Goal: Communication & Community: Answer question/provide support

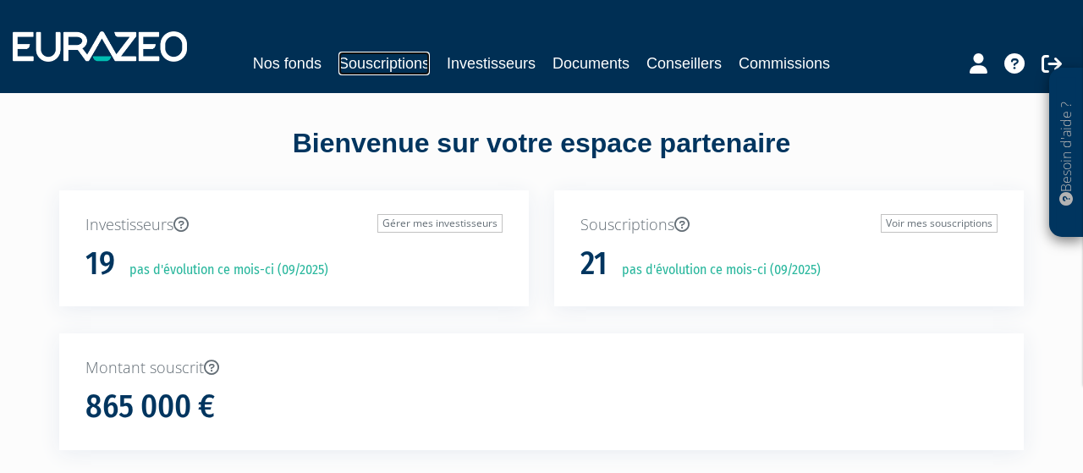
click at [393, 70] on link "Souscriptions" at bounding box center [383, 64] width 91 height 24
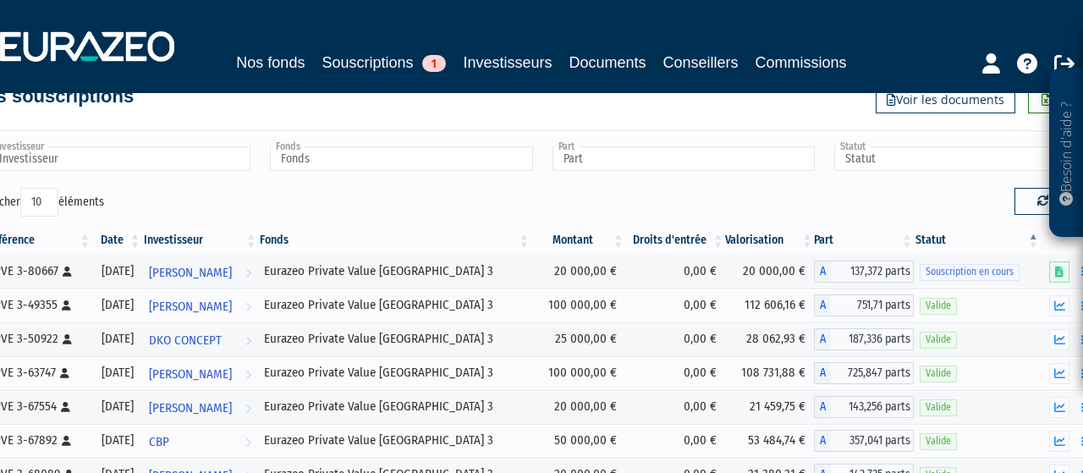
scroll to position [47, 0]
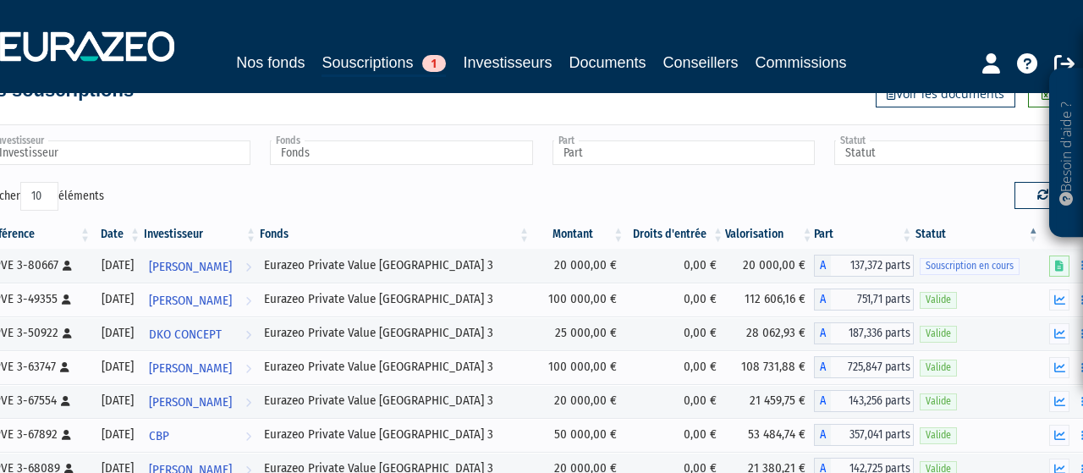
click at [234, 233] on th "Investisseur" at bounding box center [200, 234] width 116 height 29
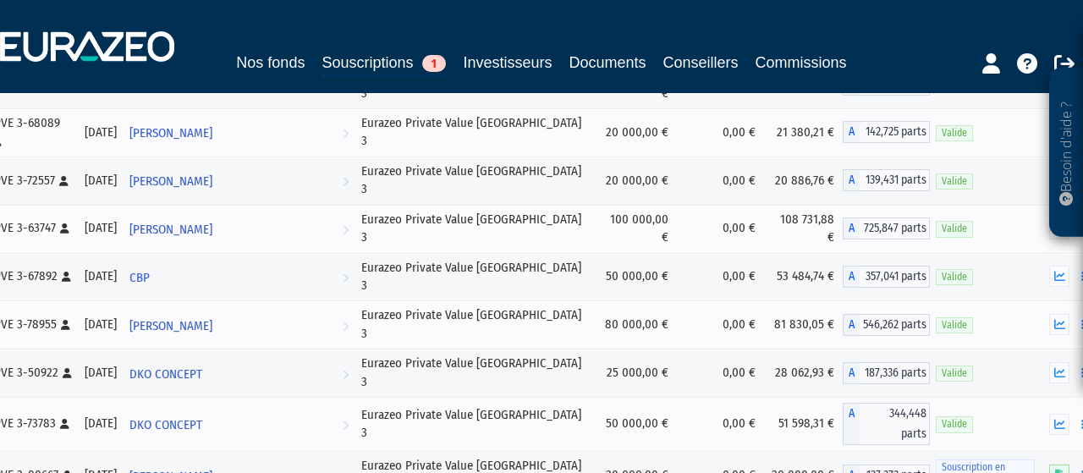
scroll to position [242, 0]
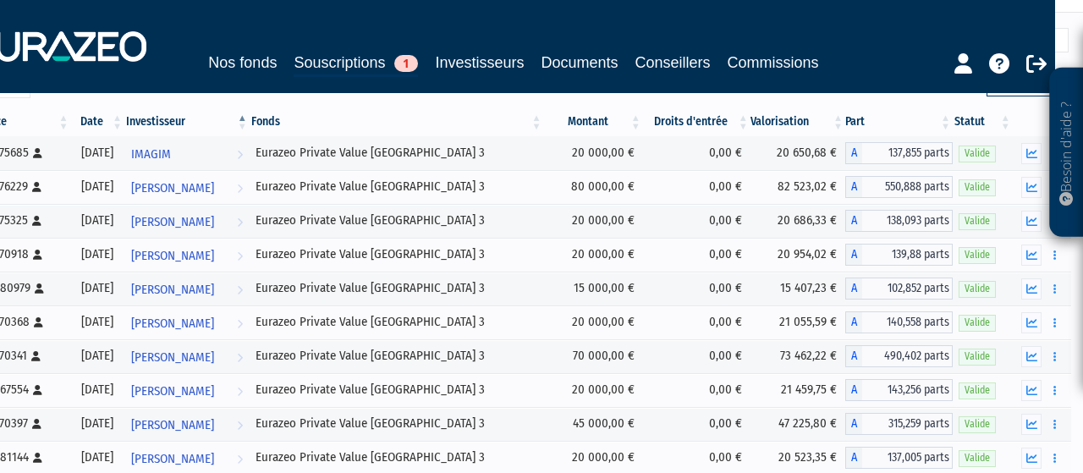
scroll to position [159, 30]
click at [1028, 188] on icon "button" at bounding box center [1029, 187] width 11 height 11
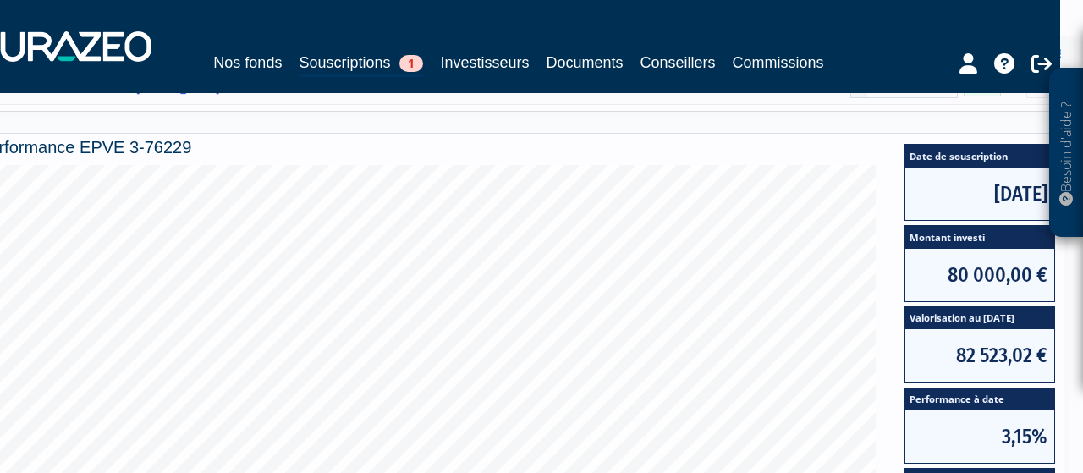
scroll to position [259, 30]
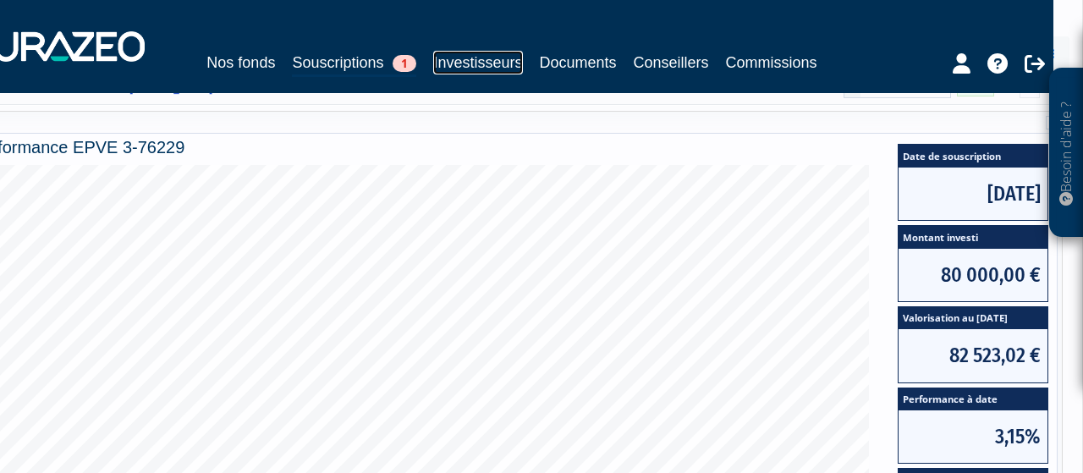
click at [502, 63] on link "Investisseurs" at bounding box center [477, 63] width 89 height 24
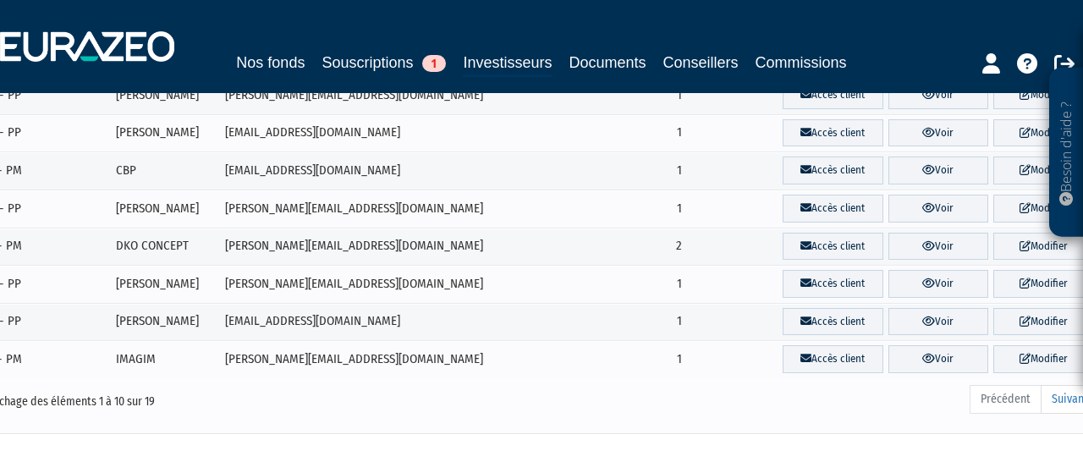
scroll to position [241, 0]
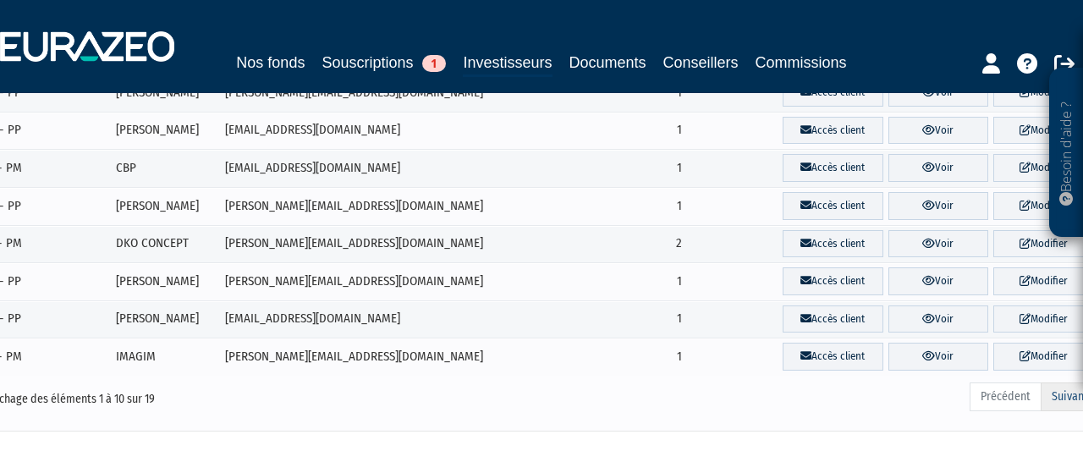
click at [1061, 400] on link "Suivant" at bounding box center [1069, 396] width 58 height 29
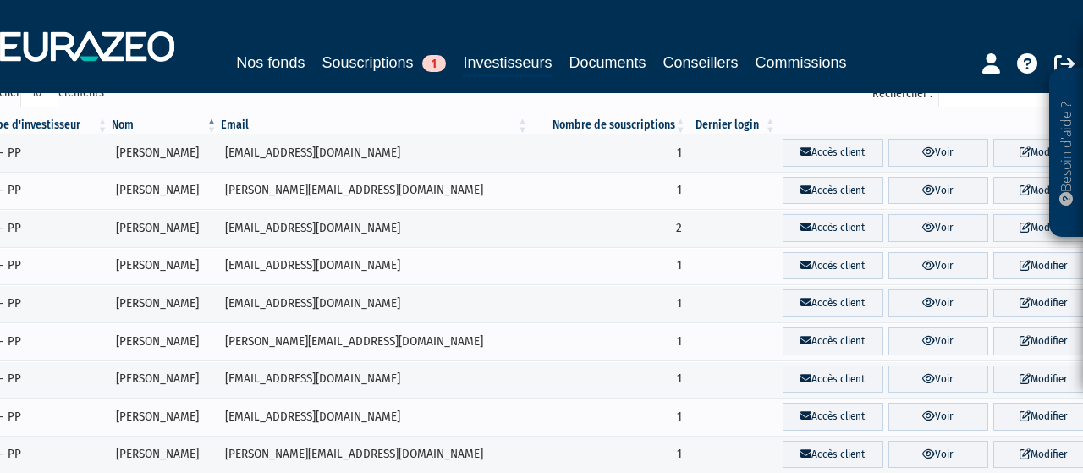
scroll to position [107, 0]
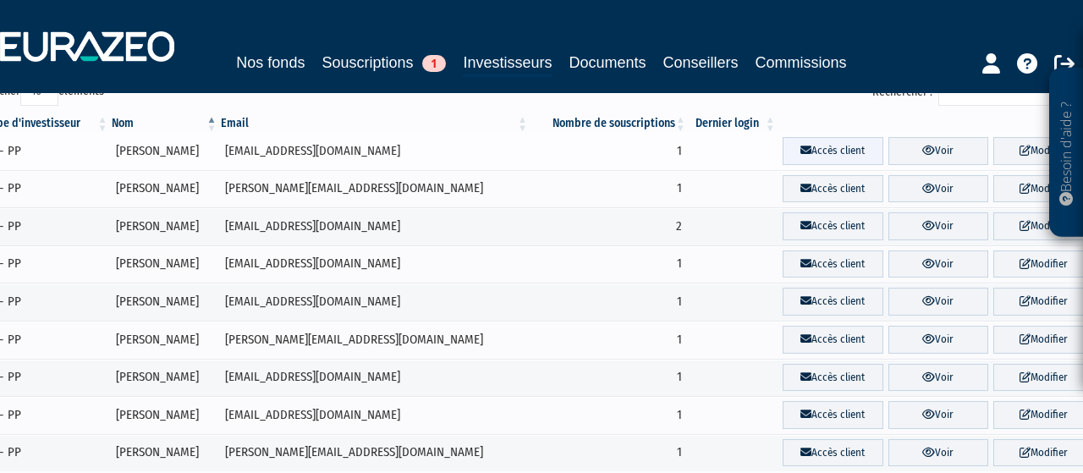
click at [815, 151] on link "Accès client" at bounding box center [832, 151] width 101 height 28
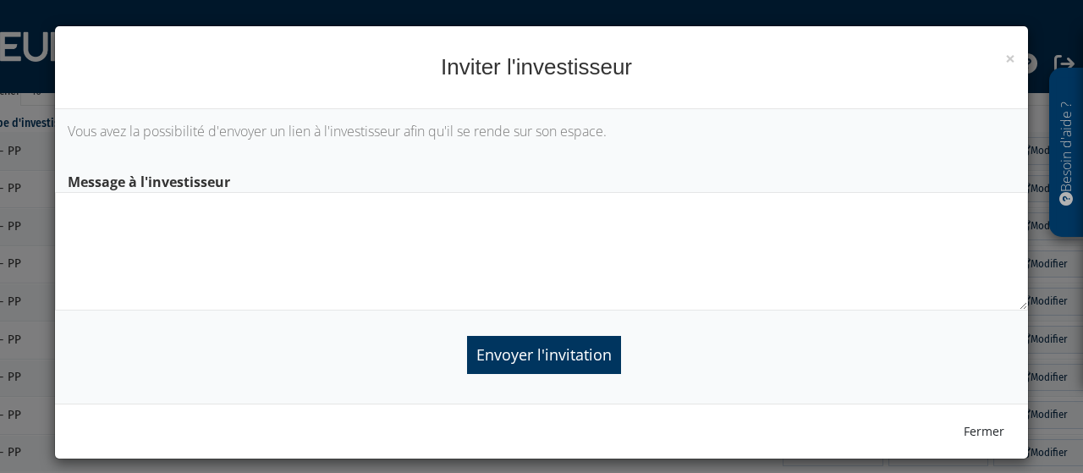
click at [91, 203] on textarea at bounding box center [541, 251] width 973 height 118
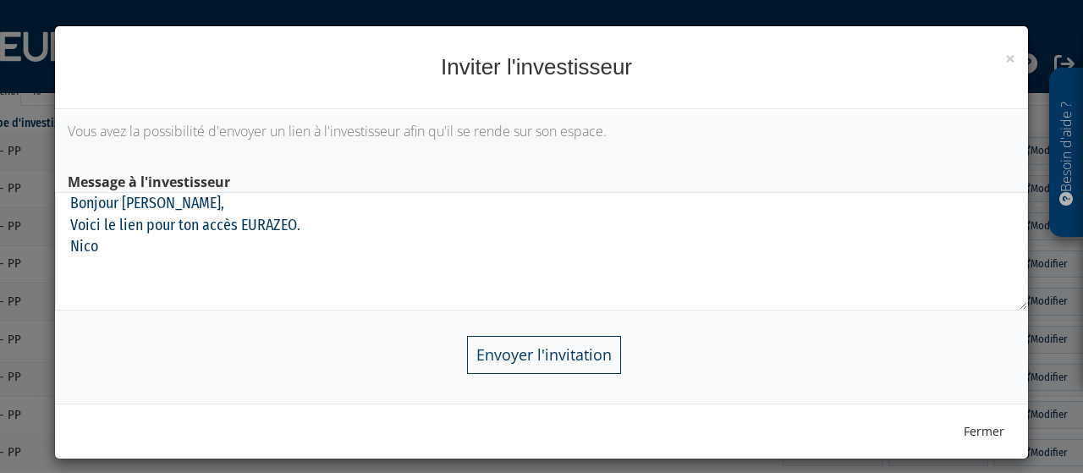
type textarea "Bonjour [PERSON_NAME], Voici le lien pour ton accès EURAZEO. Nico"
click at [561, 351] on input "Envoyer l'invitation" at bounding box center [544, 355] width 154 height 38
